Goal: Find contact information: Find contact information

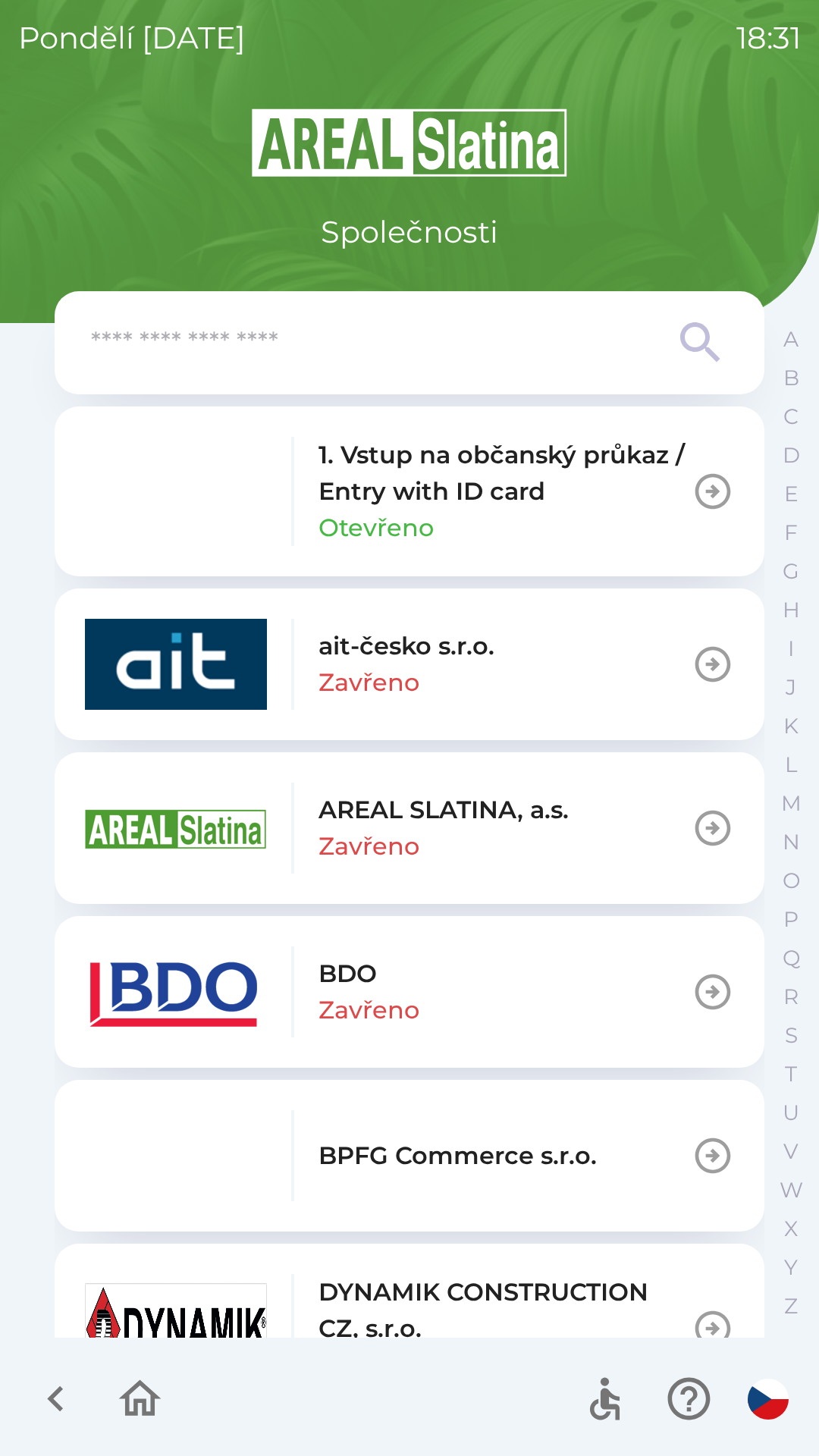
click at [339, 979] on p "BDO" at bounding box center [348, 974] width 59 height 37
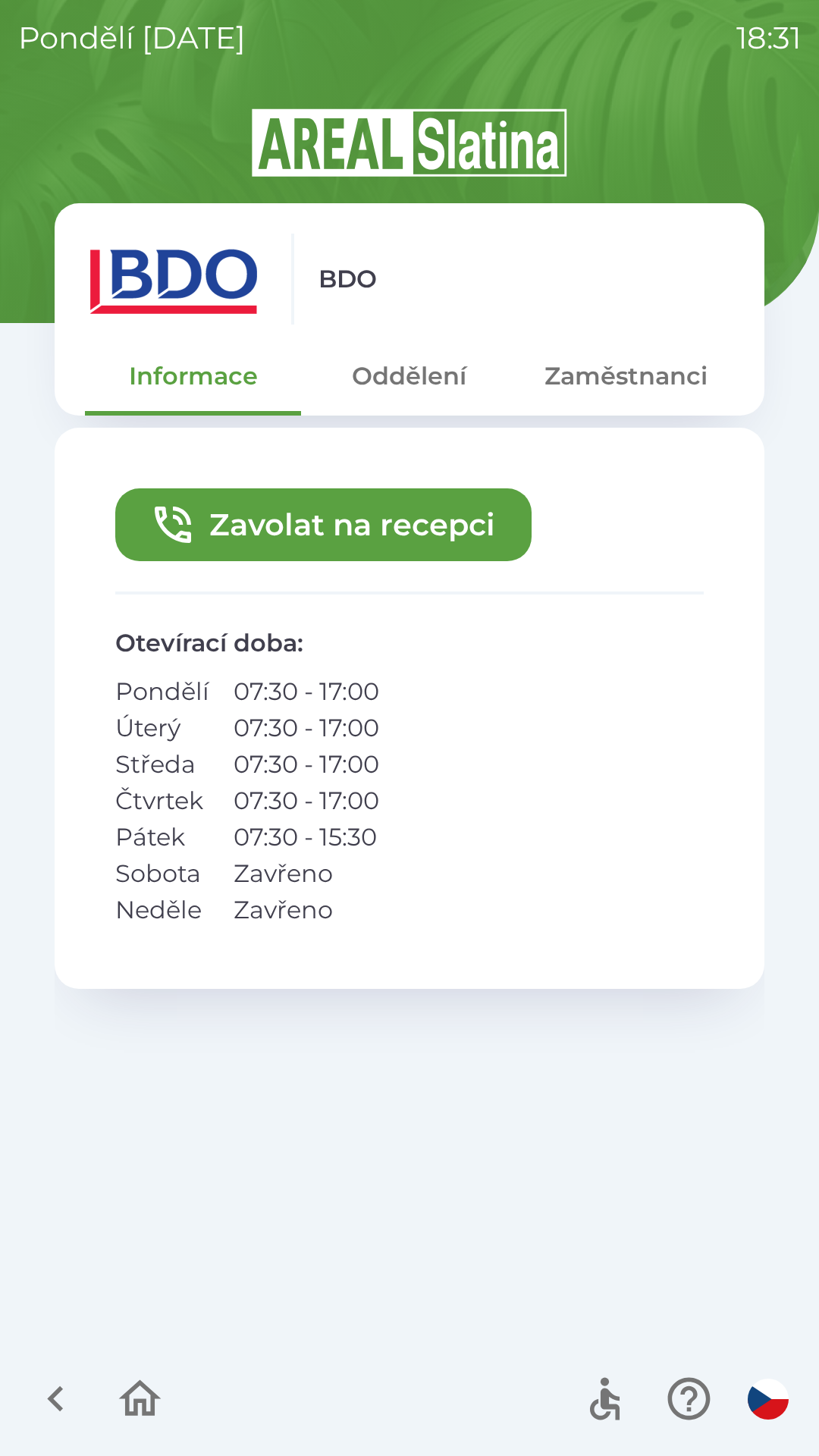
click at [336, 520] on button "Zavolat na recepci" at bounding box center [323, 524] width 416 height 73
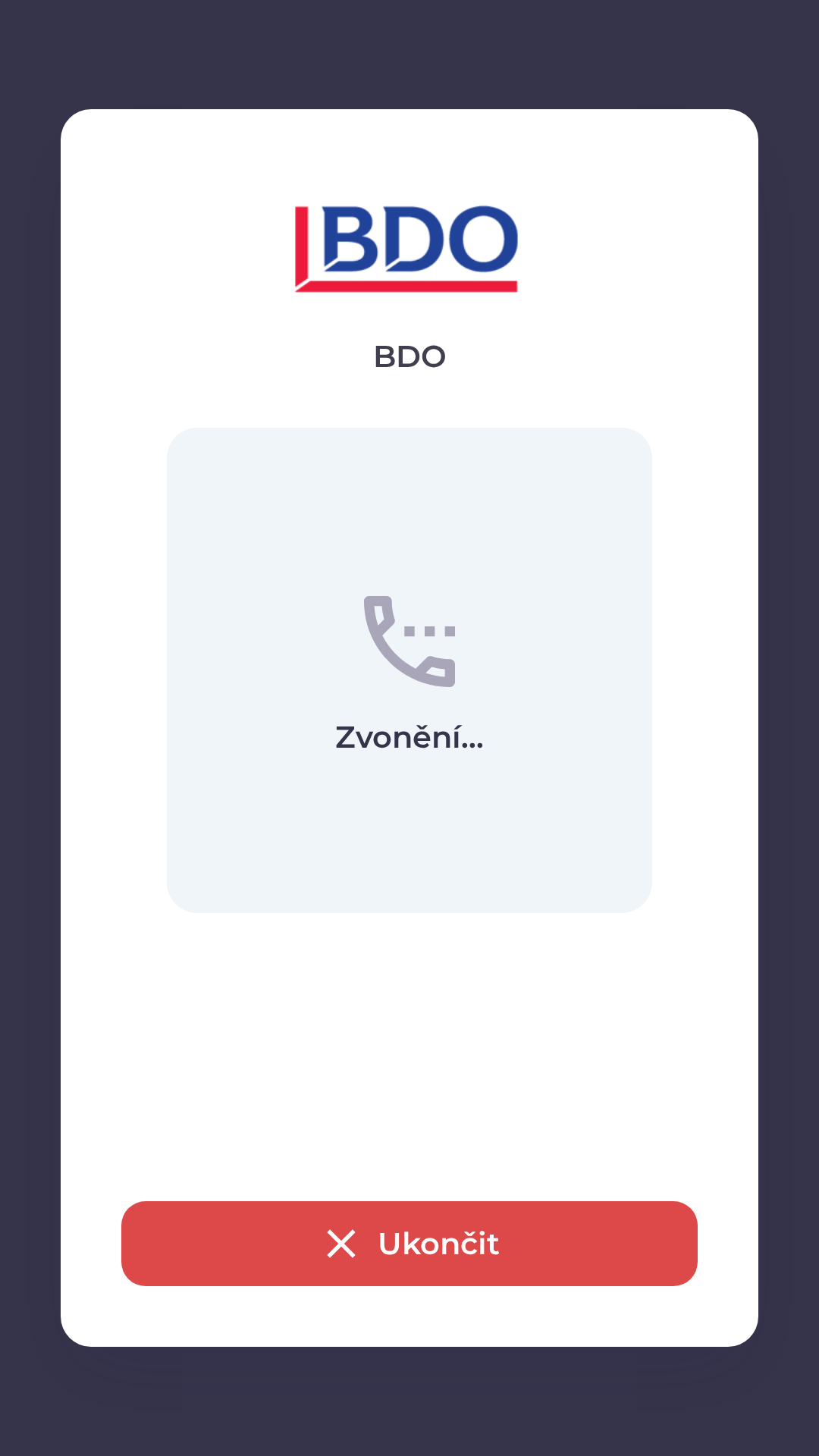
click at [338, 1235] on icon "button" at bounding box center [340, 1243] width 48 height 48
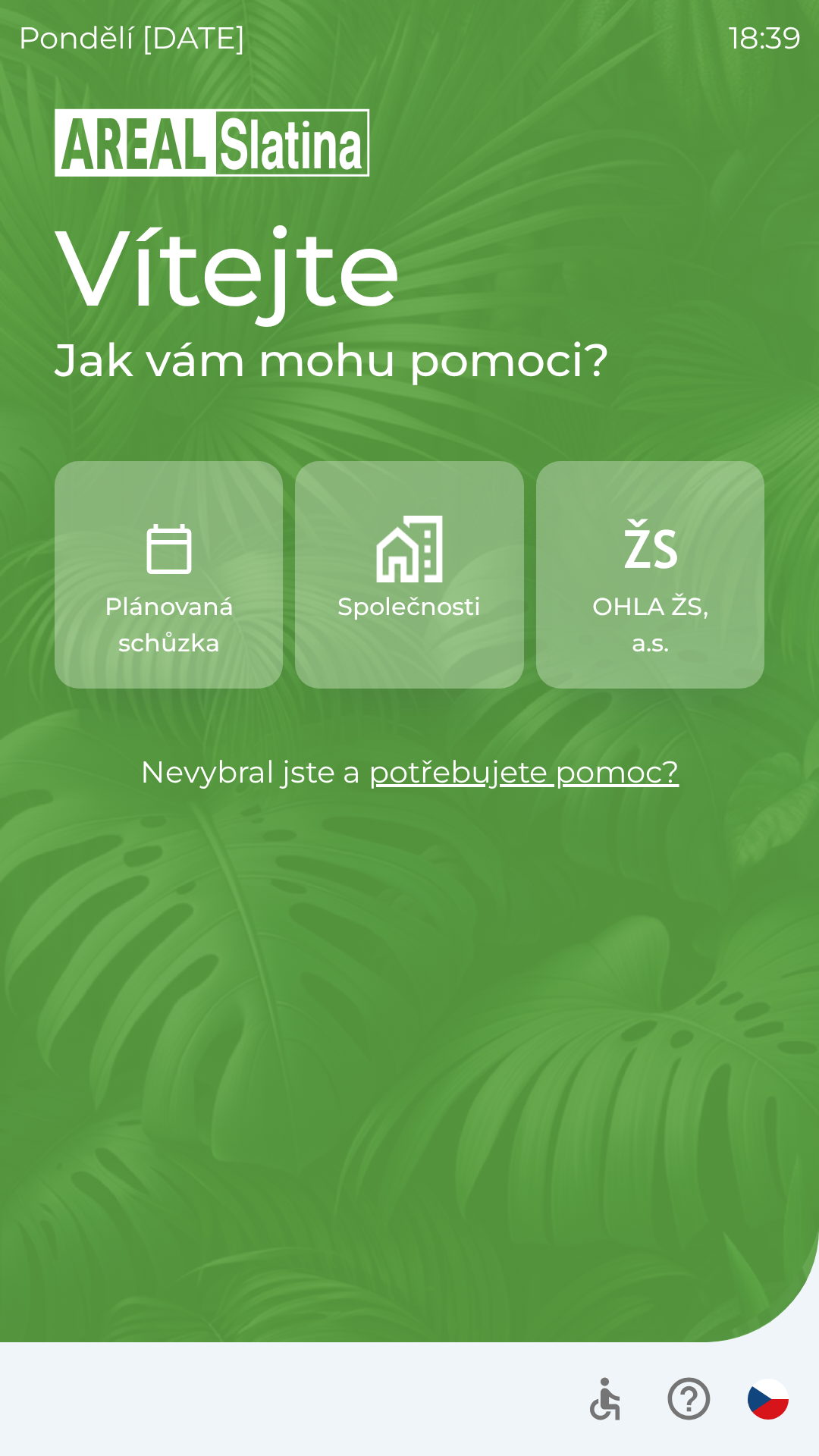
click at [589, 628] on p "OHLA ŽS, a.s." at bounding box center [650, 624] width 155 height 73
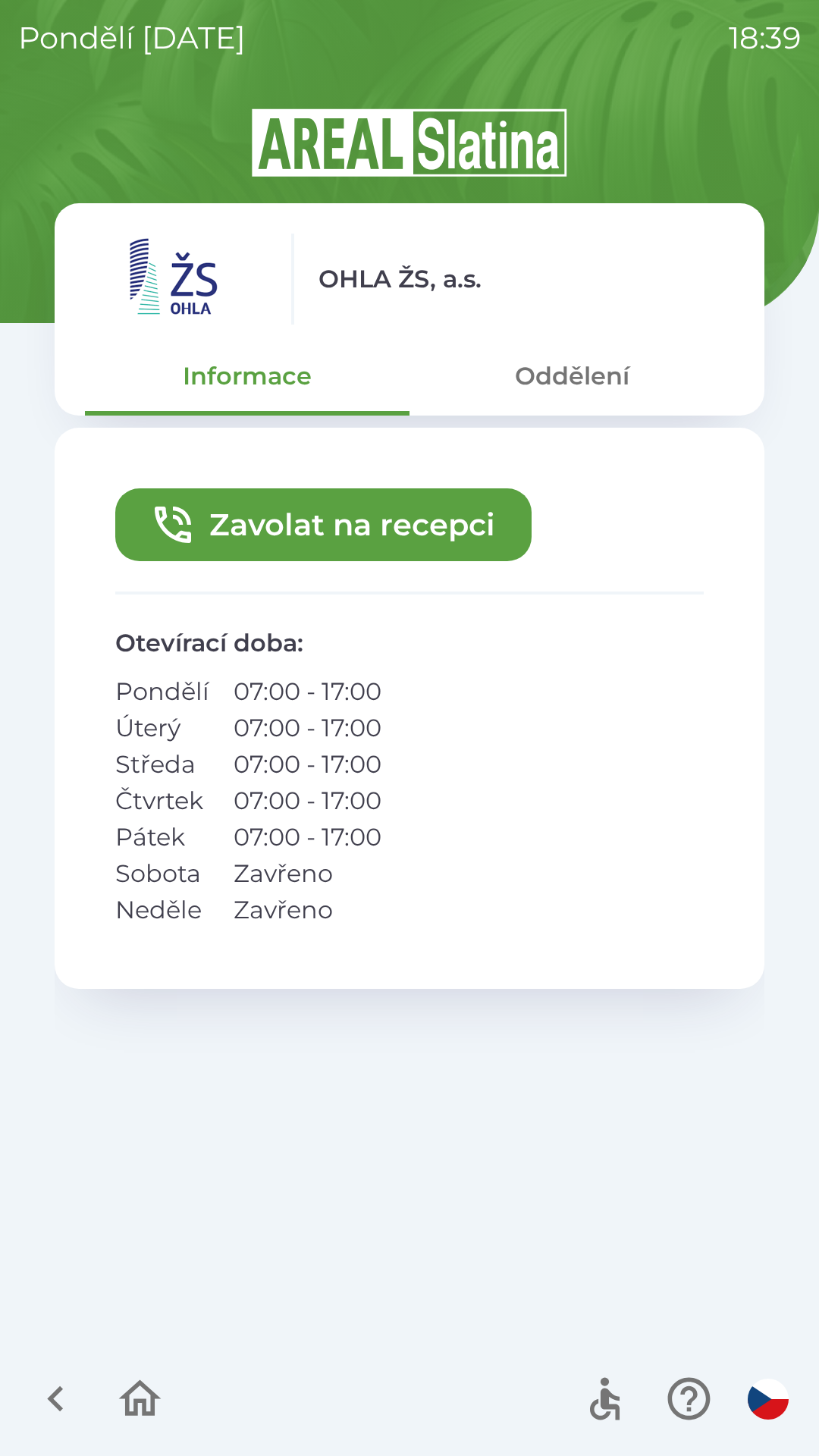
click at [295, 524] on button "Zavolat na recepci" at bounding box center [323, 524] width 416 height 73
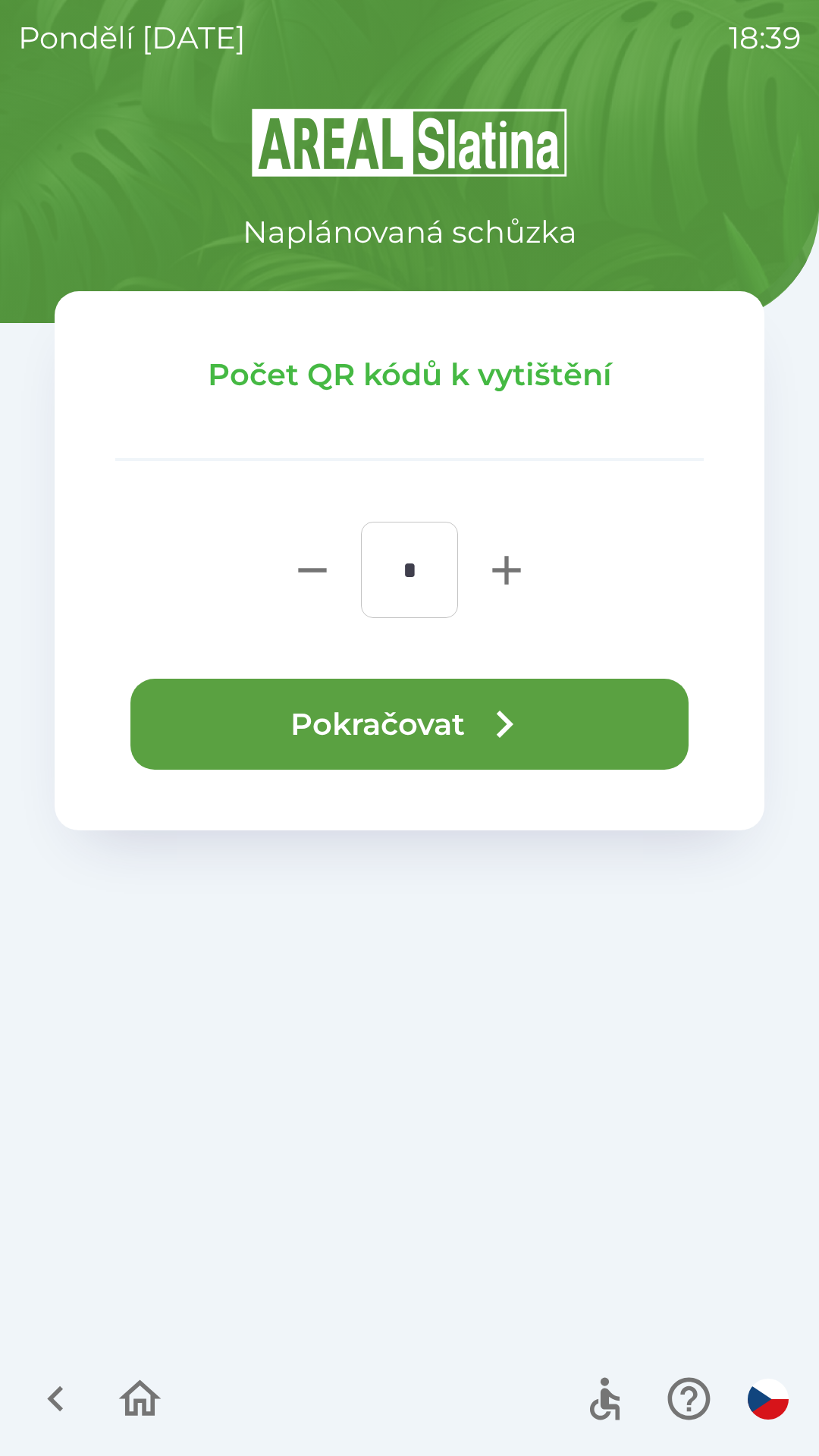
click at [338, 741] on button "Pokračovat" at bounding box center [410, 725] width 558 height 91
